Goal: Task Accomplishment & Management: Manage account settings

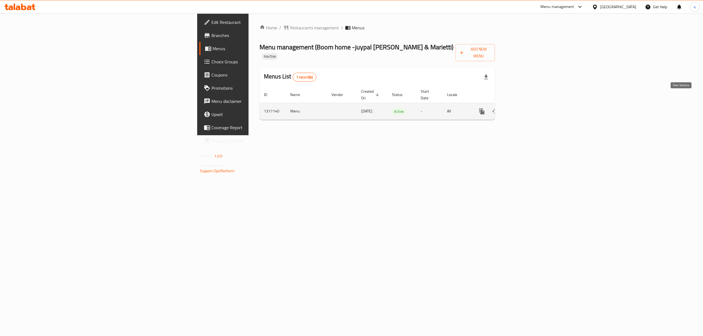
click at [525, 108] on icon "enhanced table" at bounding box center [521, 111] width 7 height 7
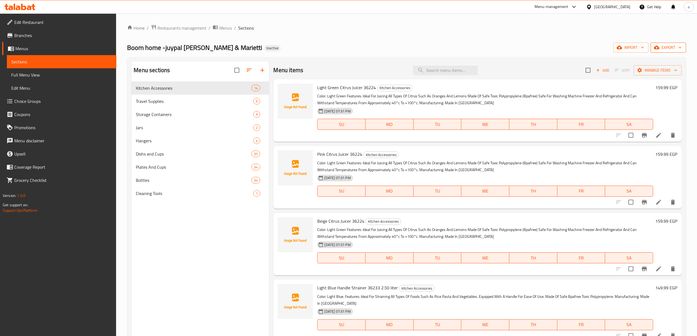
click at [667, 50] on span "export" at bounding box center [668, 47] width 27 height 7
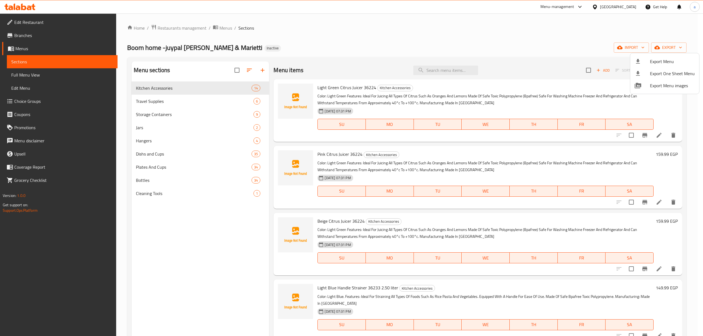
click at [630, 50] on div at bounding box center [351, 168] width 703 height 336
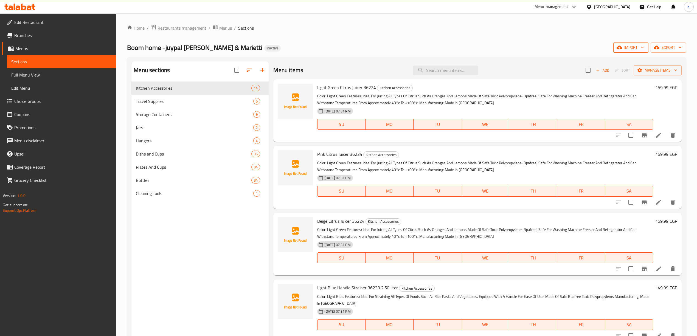
click at [630, 51] on span "import" at bounding box center [631, 47] width 26 height 7
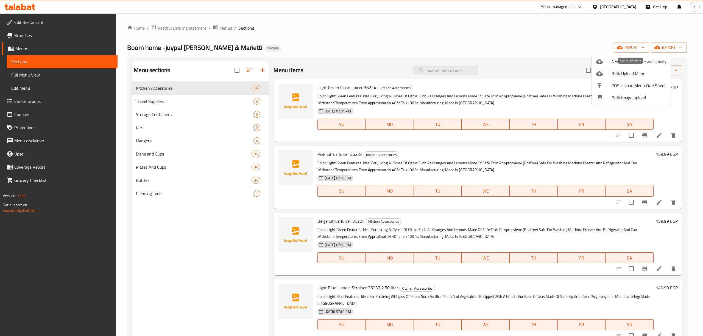
click at [632, 74] on span "Bulk Upload Menu" at bounding box center [638, 73] width 55 height 7
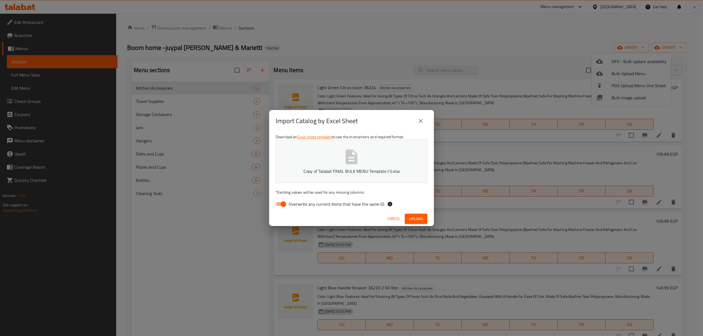
click at [282, 205] on input "Overwrite any current items that have the same ID." at bounding box center [283, 204] width 31 height 10
checkbox input "false"
click at [412, 221] on span "Upload" at bounding box center [416, 218] width 14 height 7
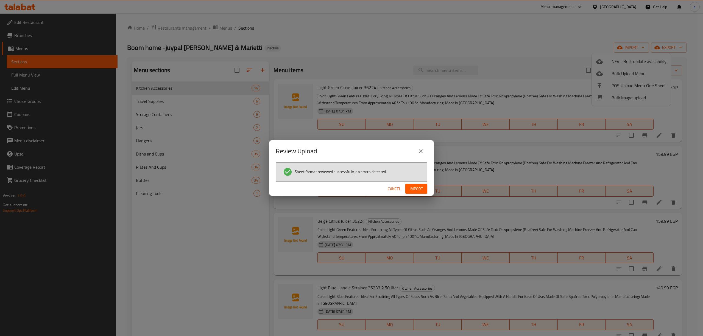
click at [415, 186] on span "Import" at bounding box center [416, 189] width 13 height 7
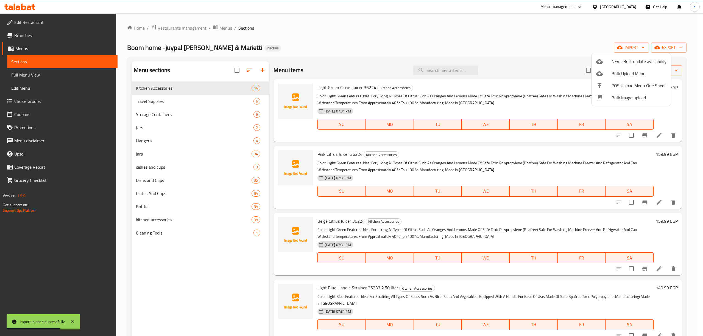
click at [37, 74] on div at bounding box center [351, 168] width 703 height 336
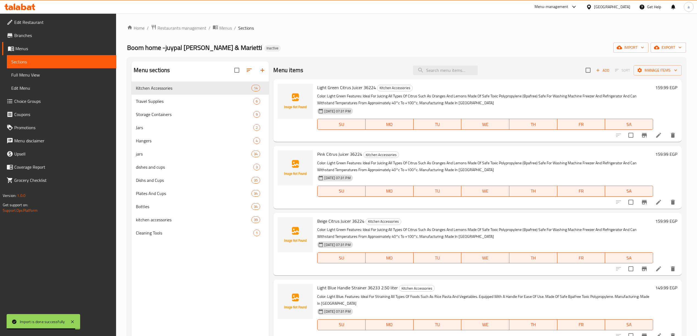
click at [37, 74] on span "Full Menu View" at bounding box center [61, 75] width 101 height 7
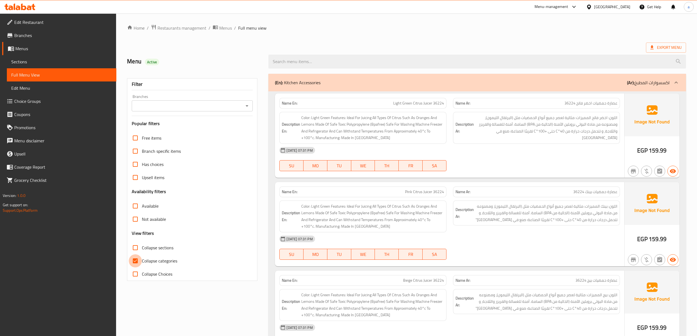
click at [136, 260] on input "Collapse categories" at bounding box center [135, 260] width 13 height 13
checkbox input "false"
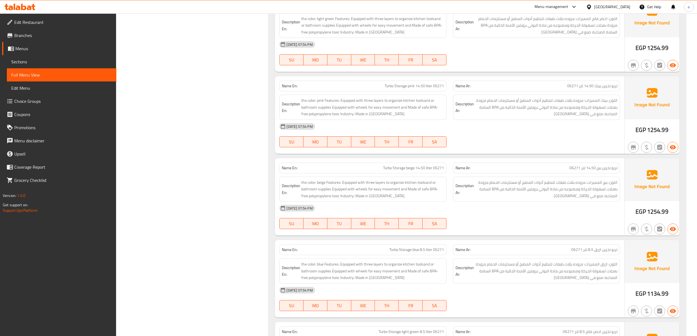
scroll to position [17249, 0]
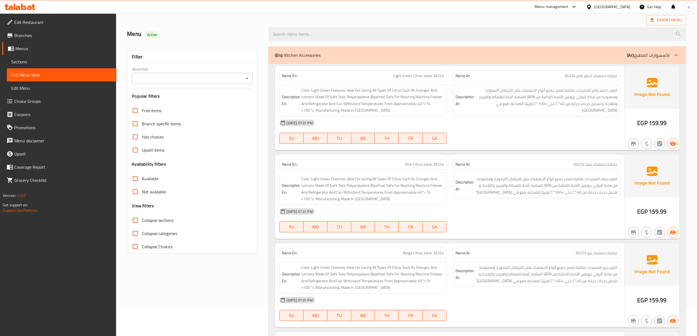
scroll to position [0, 0]
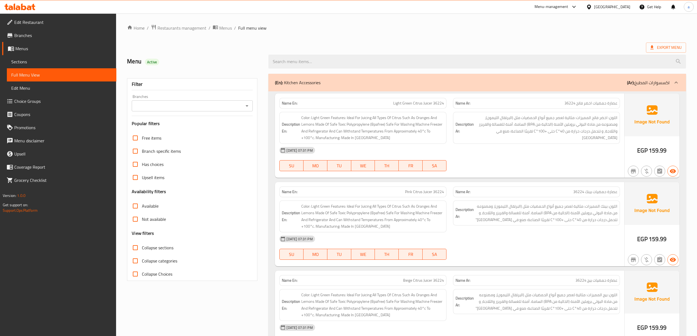
click at [663, 80] on p "(Ar): اكسسوارات المطبخ" at bounding box center [648, 82] width 43 height 7
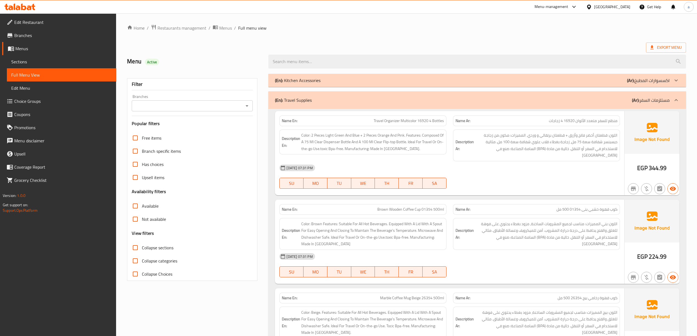
click at [661, 78] on p "(Ar): اكسسوارات المطبخ" at bounding box center [648, 80] width 43 height 7
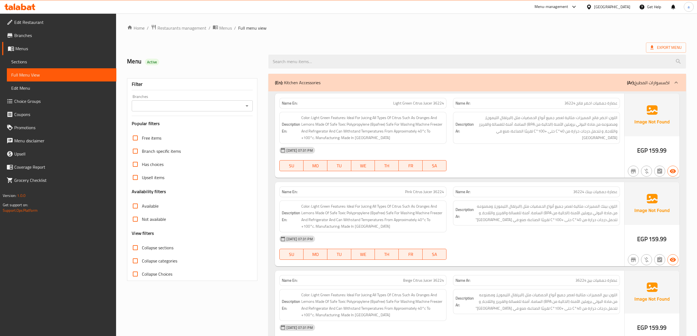
click at [663, 83] on p "(Ar): اكسسوارات المطبخ" at bounding box center [648, 82] width 43 height 7
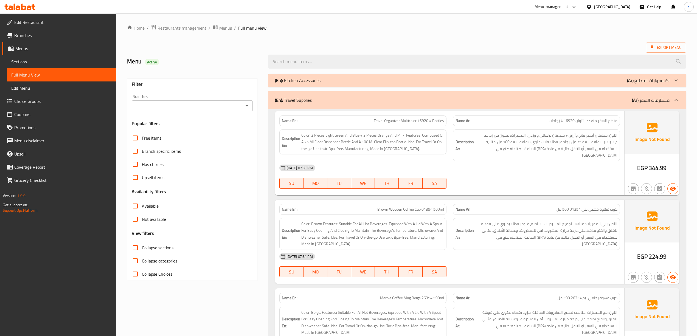
click at [668, 99] on p "(Ar): مستلزمات السفر" at bounding box center [651, 100] width 38 height 7
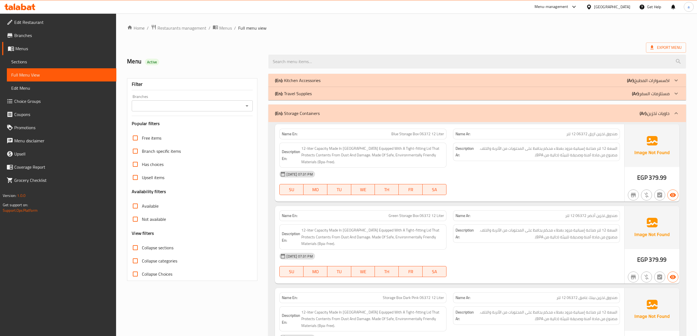
click at [671, 109] on div at bounding box center [676, 113] width 13 height 13
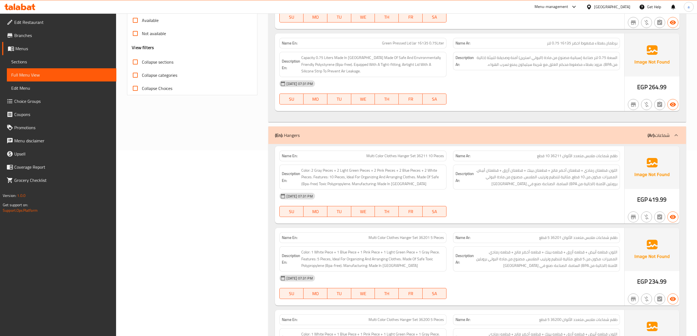
scroll to position [183, 0]
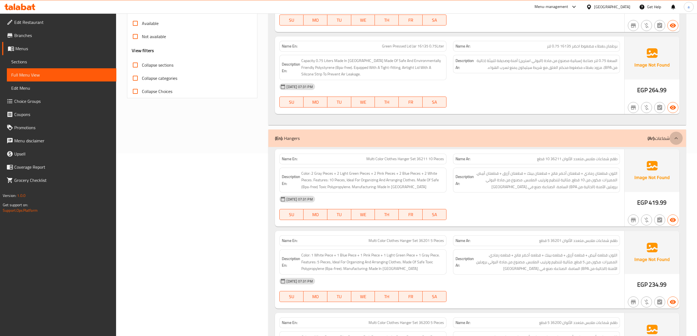
click at [671, 137] on div at bounding box center [676, 138] width 13 height 13
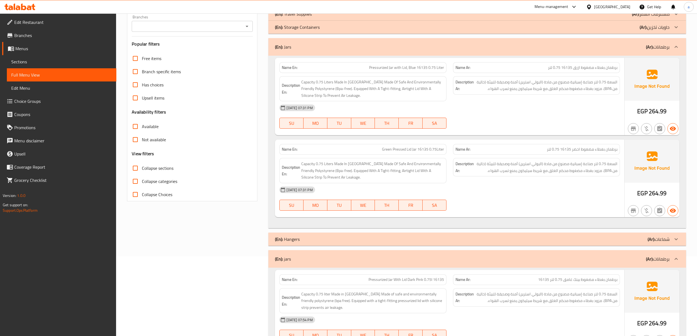
scroll to position [73, 0]
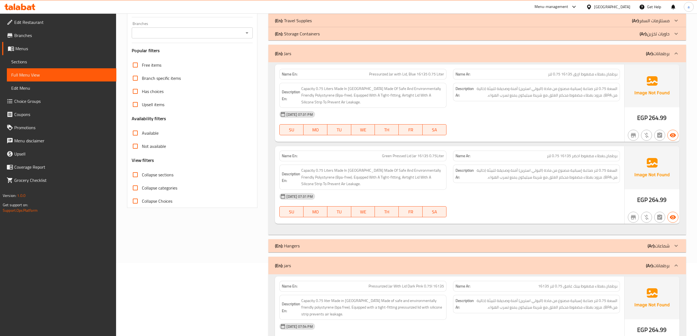
click at [657, 49] on div "(En): Jars (Ar): برطمانات" at bounding box center [476, 54] width 417 height 18
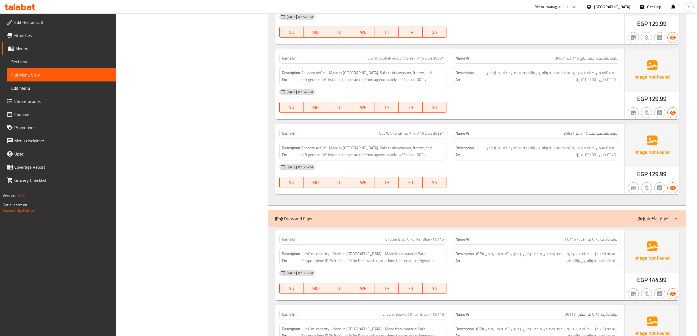
scroll to position [2891, 0]
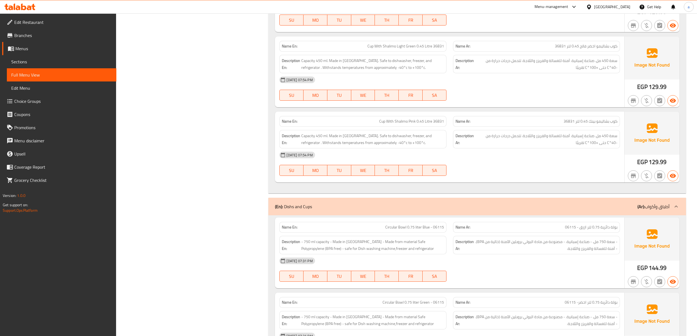
click at [645, 203] on p "(Ar): أطباق وأكواب" at bounding box center [654, 206] width 32 height 7
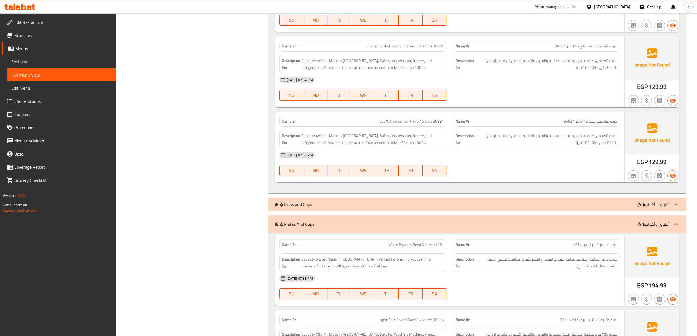
scroll to position [2927, 0]
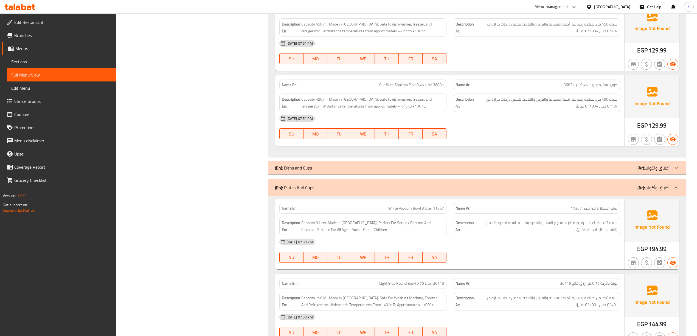
click at [652, 184] on p "(Ar): أطباق وأكواب" at bounding box center [654, 187] width 32 height 7
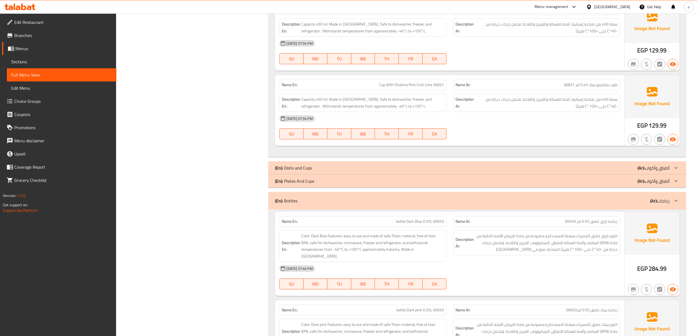
scroll to position [3001, 0]
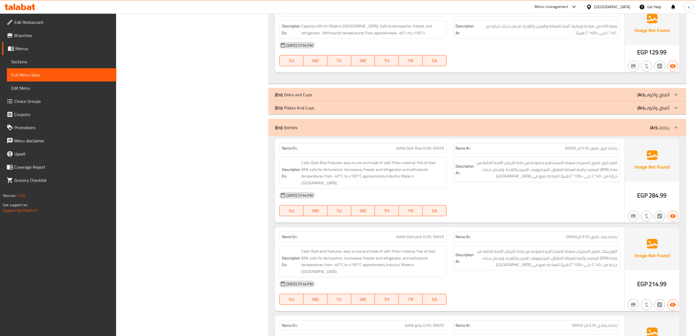
click at [655, 124] on b "(Ar):" at bounding box center [653, 128] width 7 height 8
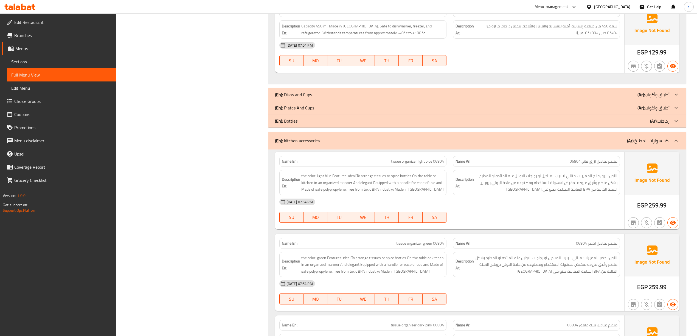
scroll to position [3037, 0]
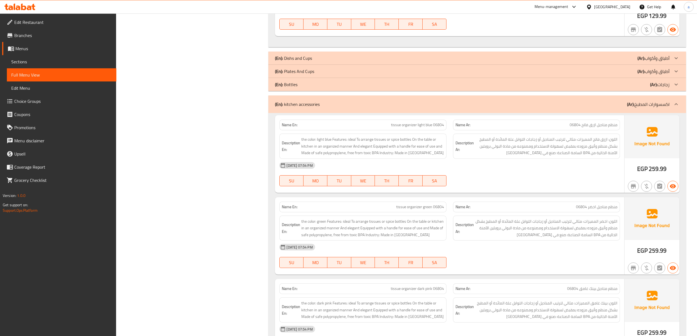
click at [661, 101] on p "(Ar): اكسسوارات المطبخ" at bounding box center [648, 104] width 43 height 7
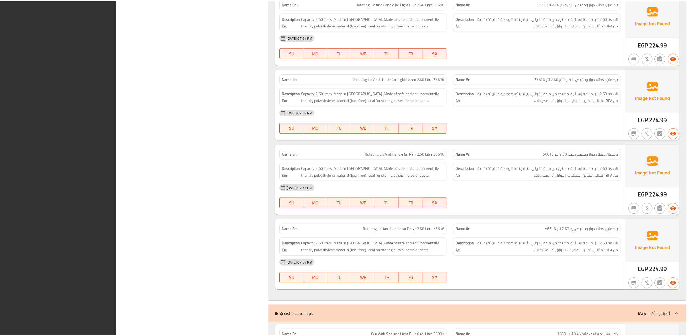
scroll to position [2803, 0]
